Goal: Share content: Share content

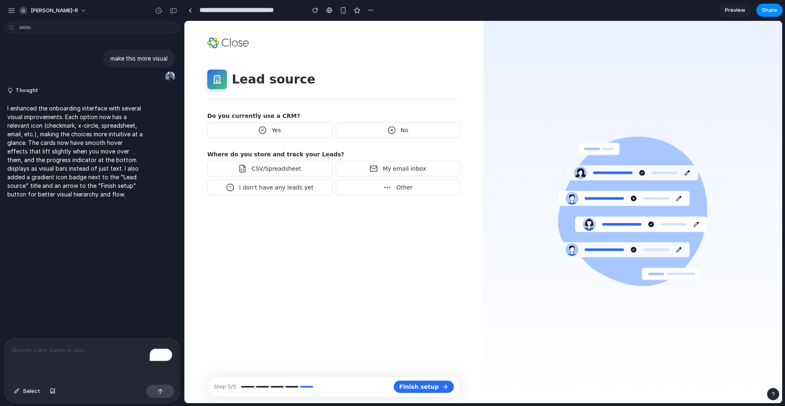
click at [400, 120] on div "Do you currently use a CRM? Yes No Where do you store and track your Leads? CSV…" at bounding box center [333, 153] width 253 height 83
click at [399, 126] on div "No" at bounding box center [398, 129] width 21 height 8
click at [292, 128] on label "Yes" at bounding box center [269, 130] width 125 height 16
click at [361, 135] on label "No" at bounding box center [398, 130] width 125 height 16
click at [37, 352] on div "To enrich screen reader interactions, please activate Accessibility in Grammarl…" at bounding box center [91, 359] width 175 height 43
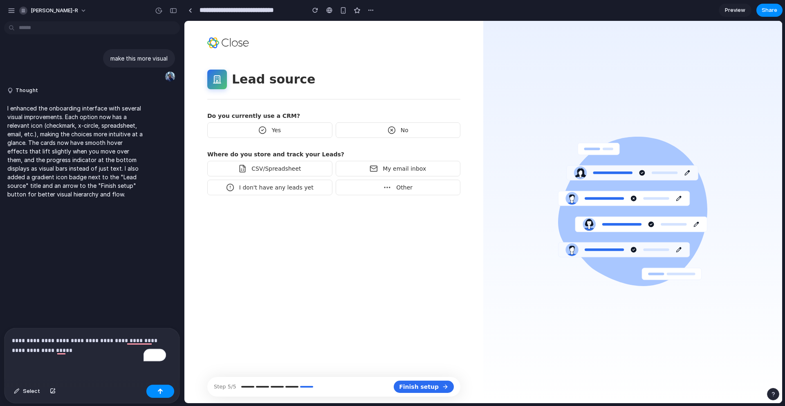
click at [139, 328] on div "**********" at bounding box center [91, 354] width 175 height 53
click at [140, 335] on p "**********" at bounding box center [89, 345] width 154 height 20
click at [89, 341] on p "**********" at bounding box center [89, 345] width 154 height 20
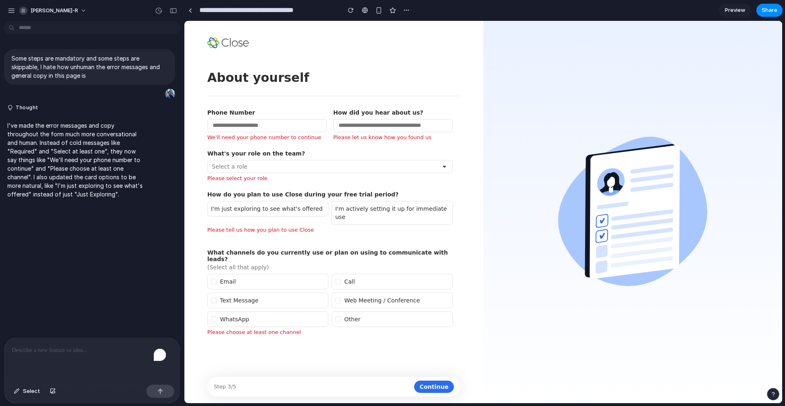
click at [741, 9] on span "Preview" at bounding box center [735, 10] width 20 height 8
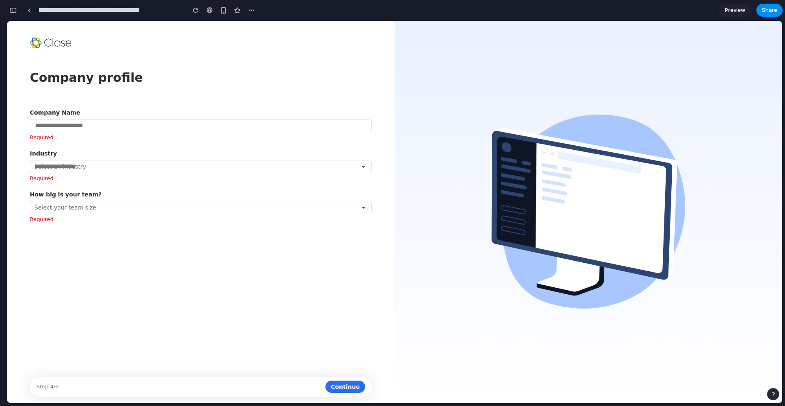
click at [101, 380] on div "Step 4/5 Continue" at bounding box center [201, 386] width 342 height 20
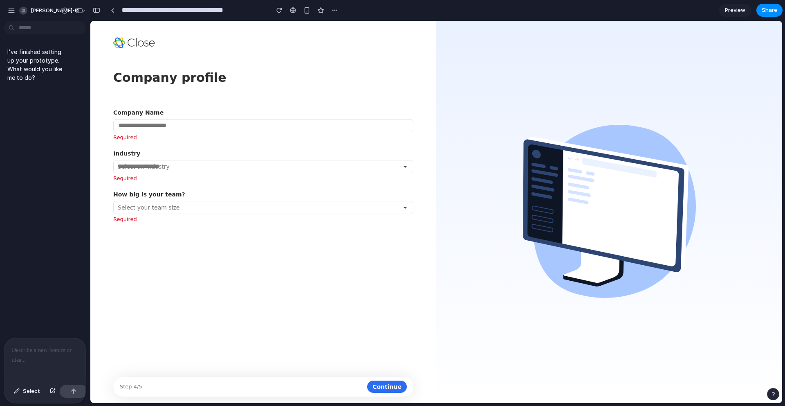
click at [47, 356] on div at bounding box center [44, 359] width 81 height 43
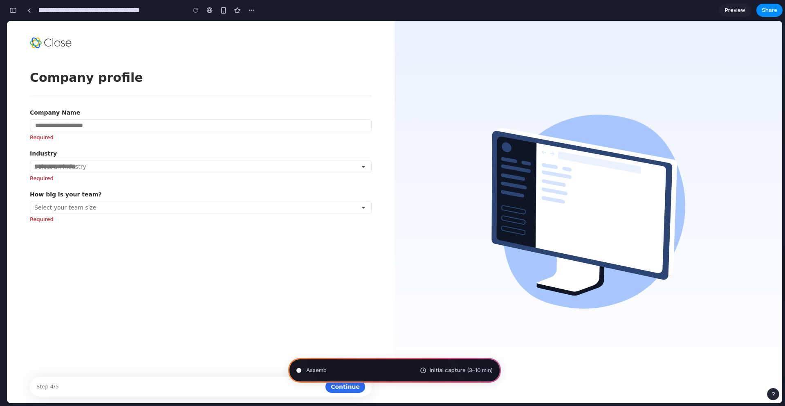
type input "**********"
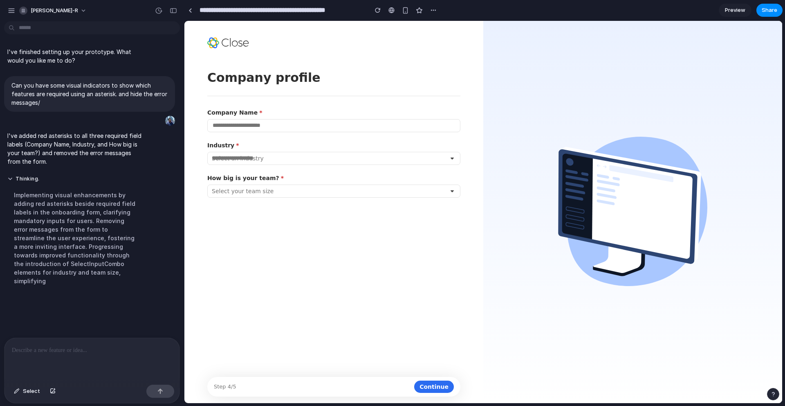
click at [242, 158] on span "Select an industry" at bounding box center [329, 158] width 235 height 8
click at [242, 158] on input "Industry * Select an industry" at bounding box center [333, 158] width 253 height 13
type input "****"
click at [276, 303] on form "Company profile Company Name * Industry * Select an industry How big is your te…" at bounding box center [333, 219] width 253 height 300
click at [452, 157] on div "Select an industry" at bounding box center [333, 158] width 253 height 13
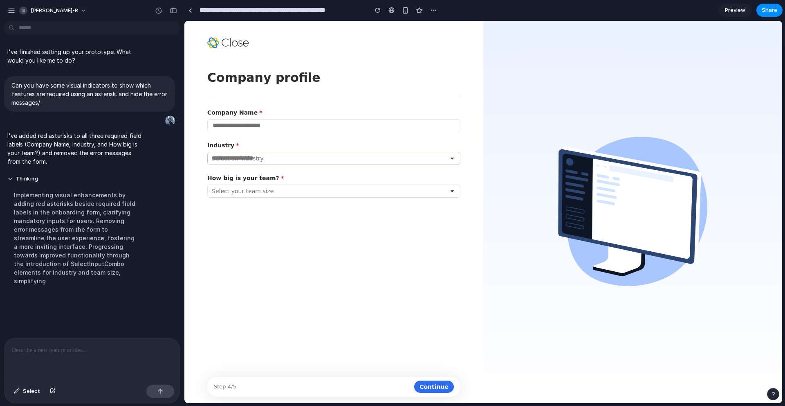
click at [452, 157] on input "Industry * Select an industry" at bounding box center [333, 158] width 253 height 13
click at [452, 157] on div "Select an industry" at bounding box center [333, 158] width 253 height 13
click at [452, 157] on input "Industry * Select an industry" at bounding box center [333, 158] width 253 height 13
click at [420, 196] on div "Select your team size" at bounding box center [333, 190] width 253 height 13
click at [420, 196] on input "How big is your team? * Select your team size" at bounding box center [333, 190] width 253 height 13
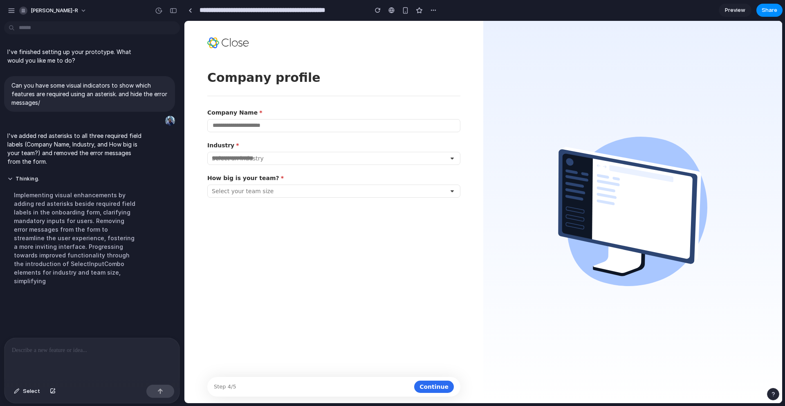
click at [389, 374] on div "Company profile Company Name * Industry * Select an industry How big is your te…" at bounding box center [333, 232] width 253 height 327
click at [260, 152] on div "Select an industry" at bounding box center [333, 158] width 253 height 13
click at [260, 152] on input "Industry * Select an industry" at bounding box center [333, 158] width 253 height 13
click at [243, 163] on div "Select an industry" at bounding box center [333, 158] width 253 height 13
click at [243, 163] on input "Industry * Select an industry" at bounding box center [333, 158] width 253 height 13
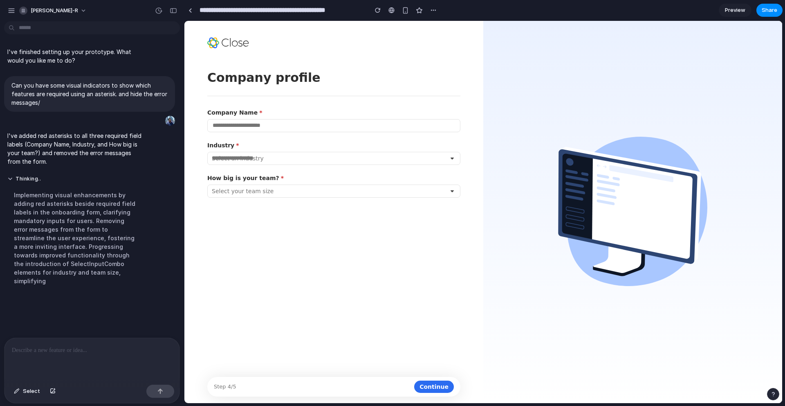
click at [243, 163] on div "Select an industry" at bounding box center [333, 158] width 253 height 13
click at [243, 163] on input "Industry * Select an industry" at bounding box center [333, 158] width 253 height 13
click at [243, 163] on div "Select an industry" at bounding box center [333, 158] width 253 height 13
click at [243, 163] on input "Industry * Select an industry" at bounding box center [333, 158] width 253 height 13
click at [262, 263] on form "Company profile Company Name * Industry * Select an industry How big is your te…" at bounding box center [333, 219] width 253 height 300
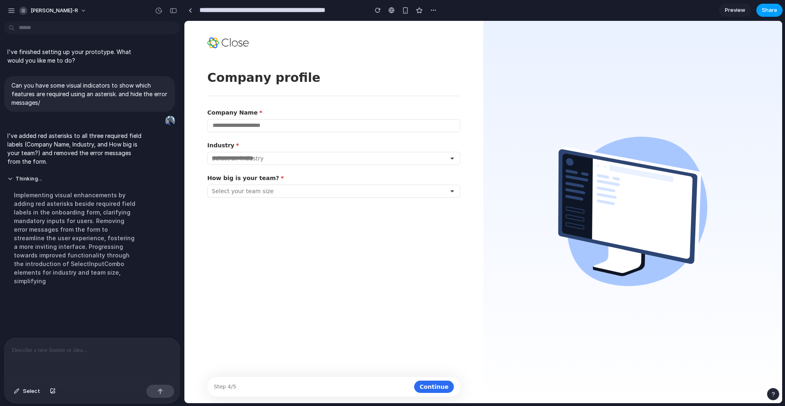
click at [766, 9] on span "Share" at bounding box center [770, 10] width 16 height 8
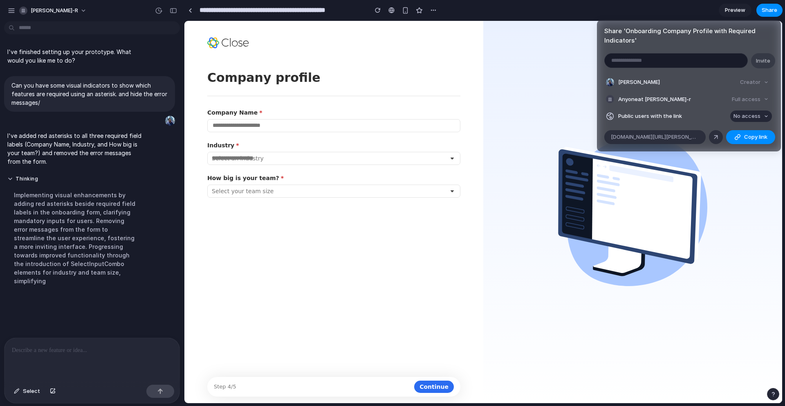
click at [752, 114] on span "No access" at bounding box center [746, 116] width 27 height 8
click at [748, 146] on span "Full access" at bounding box center [739, 147] width 29 height 8
click at [751, 138] on span "Copy link" at bounding box center [755, 137] width 23 height 8
click at [714, 136] on div at bounding box center [715, 136] width 7 height 7
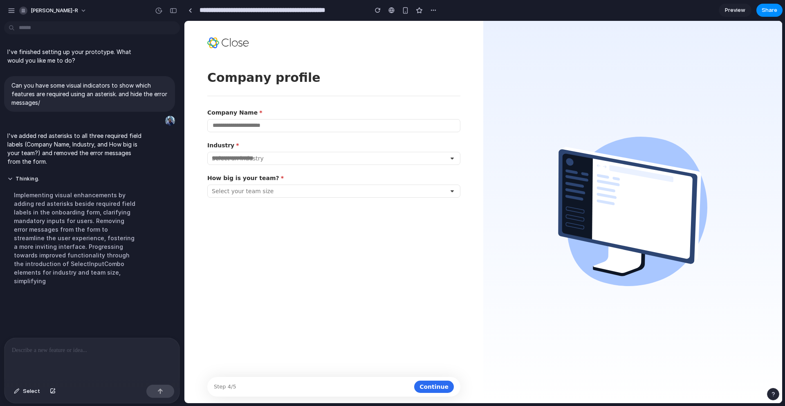
click at [729, 14] on div "Share ' Onboarding Company Profile with Required Indicators ' Invite Hrisheekes…" at bounding box center [392, 203] width 785 height 406
click at [729, 13] on span "Preview" at bounding box center [735, 10] width 20 height 8
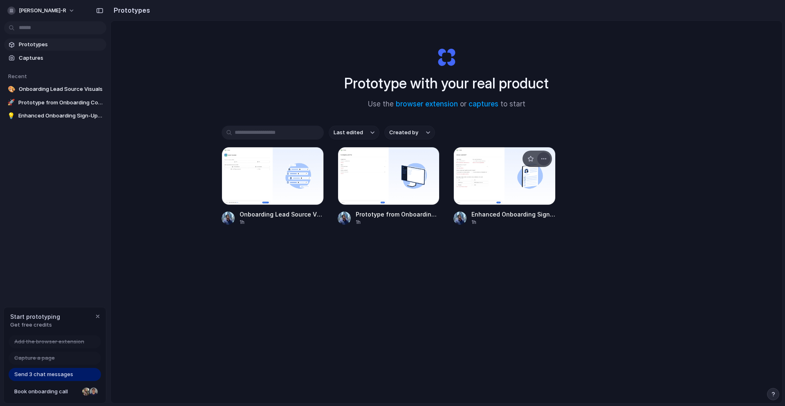
click at [546, 160] on button "button" at bounding box center [543, 158] width 13 height 13
click at [456, 279] on div "Open in new tab Rename Copy link Delete" at bounding box center [392, 203] width 785 height 406
click at [478, 168] on div at bounding box center [504, 176] width 102 height 58
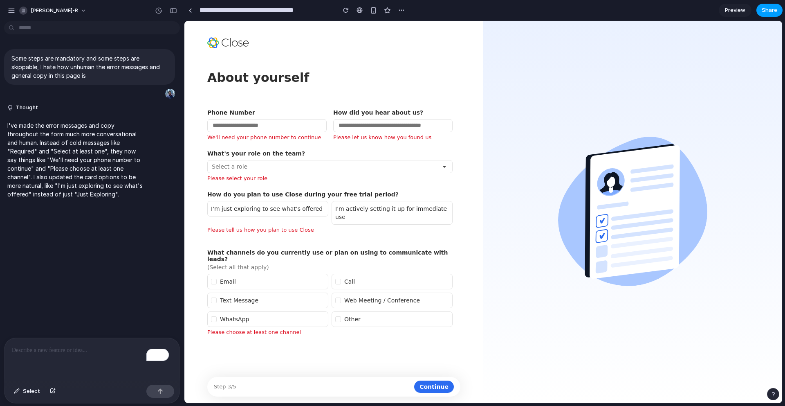
click at [766, 10] on span "Share" at bounding box center [770, 10] width 16 height 8
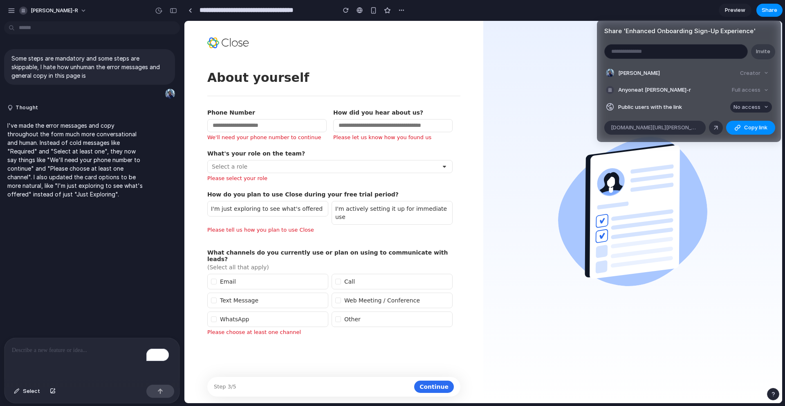
click at [744, 103] on span "No access" at bounding box center [746, 107] width 27 height 8
click at [607, 190] on div "No access Full access" at bounding box center [392, 203] width 785 height 406
click at [732, 12] on div "Share ' Enhanced Onboarding Sign-Up Experience ' Invite Hrisheekesh R Creator A…" at bounding box center [392, 203] width 785 height 406
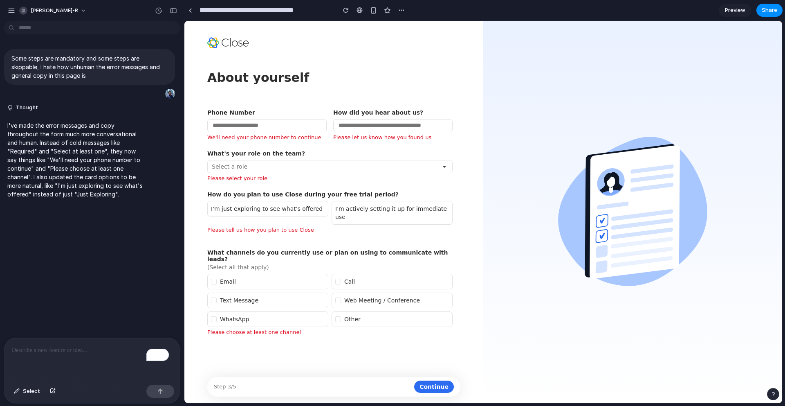
click at [733, 10] on span "Preview" at bounding box center [735, 10] width 20 height 8
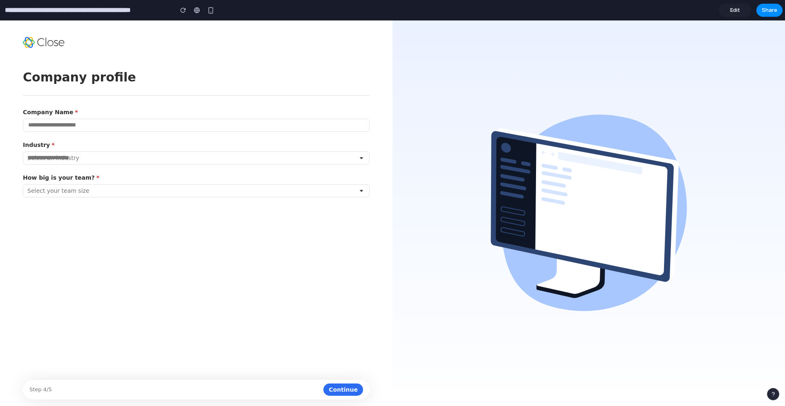
click at [62, 153] on div "Select an industry" at bounding box center [196, 157] width 347 height 13
click at [62, 153] on input "Industry * Select an industry" at bounding box center [196, 157] width 347 height 13
type input "*****"
click at [81, 78] on h1 "Company profile" at bounding box center [79, 77] width 113 height 16
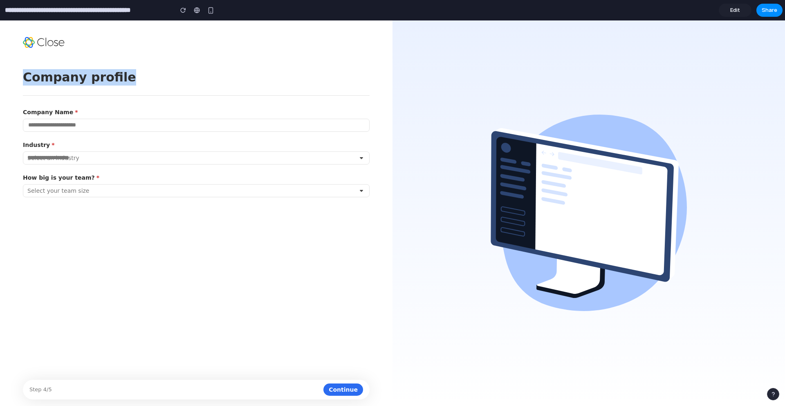
click at [81, 78] on h1 "Company profile" at bounding box center [79, 77] width 113 height 16
click at [65, 53] on div "Company profile Company Name * Industry * Select an industry How big is your te…" at bounding box center [196, 212] width 392 height 385
click at [66, 71] on h1 "Company profile" at bounding box center [79, 77] width 113 height 16
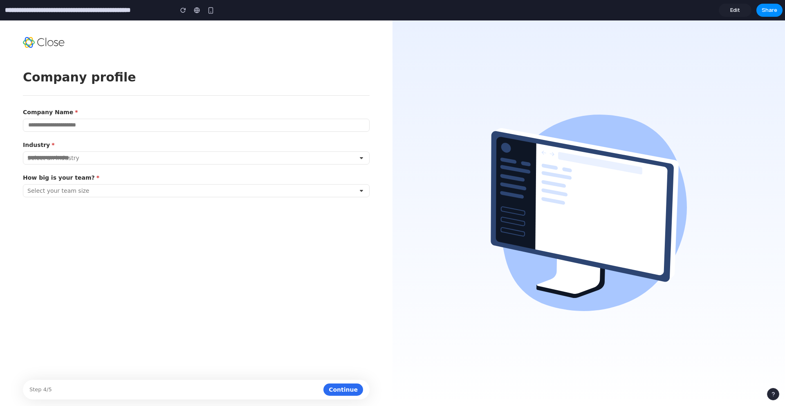
click at [88, 114] on span "Company Name *" at bounding box center [196, 112] width 347 height 7
click at [88, 119] on input "Company Name *" at bounding box center [196, 125] width 347 height 13
click at [81, 64] on div "Company profile Company Name * Industry * Select an industry How big is your te…" at bounding box center [196, 212] width 392 height 385
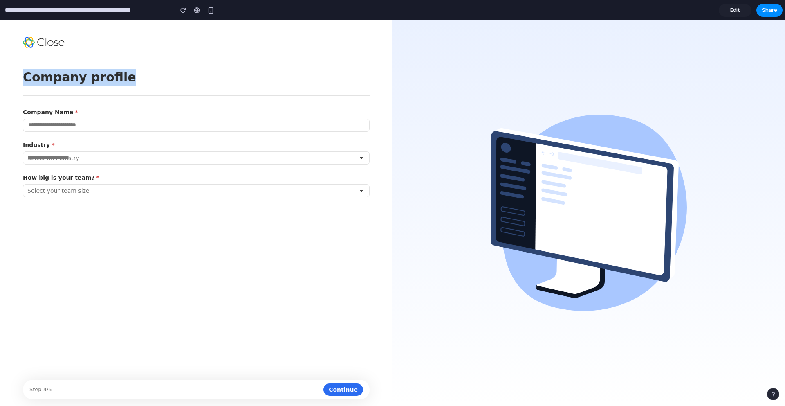
click at [81, 67] on div "Company profile Company Name * Industry * Select an industry How big is your te…" at bounding box center [196, 212] width 392 height 385
click at [85, 195] on div "Select your team size" at bounding box center [196, 190] width 347 height 13
click at [85, 195] on input "How big is your team? * Select your team size" at bounding box center [196, 190] width 347 height 13
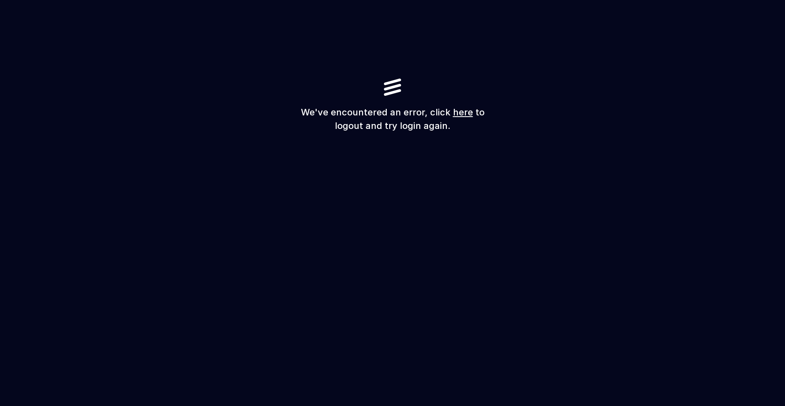
click at [461, 112] on link "here" at bounding box center [463, 112] width 20 height 11
